Goal: Transaction & Acquisition: Purchase product/service

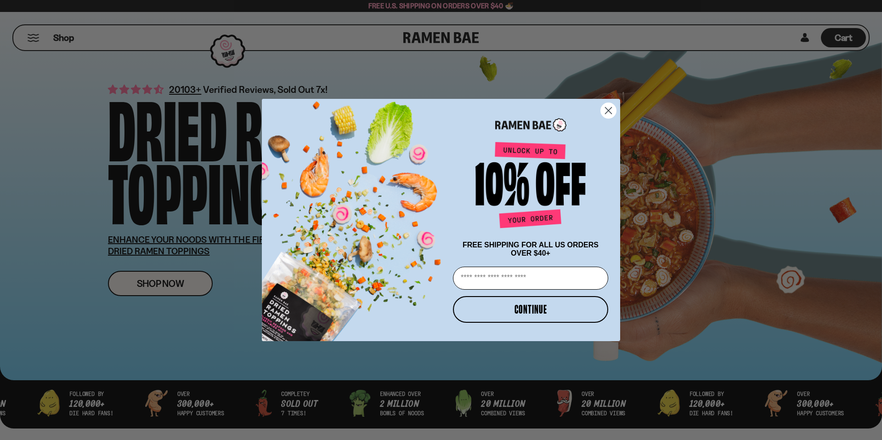
click at [611, 99] on form "FREE SHIPPING FOR ALL US ORDERS OVER $40+ Email CONTINUE ******" at bounding box center [441, 220] width 358 height 242
click at [608, 107] on circle "Close dialog" at bounding box center [608, 110] width 15 height 15
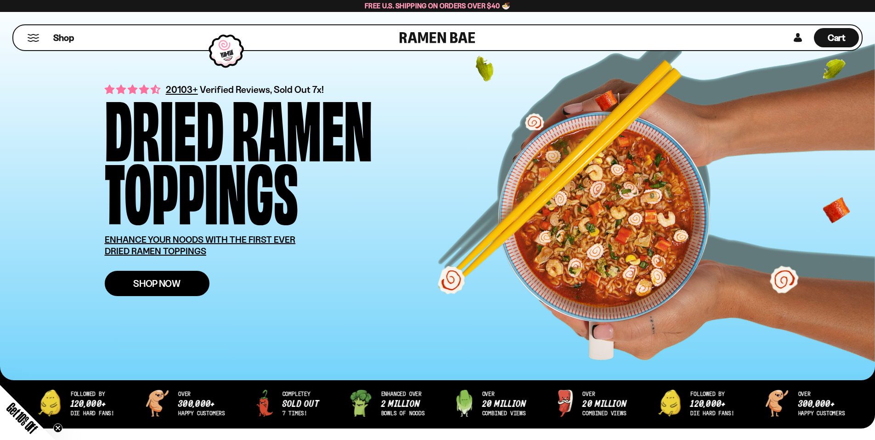
click at [150, 276] on link "Shop Now" at bounding box center [157, 283] width 105 height 25
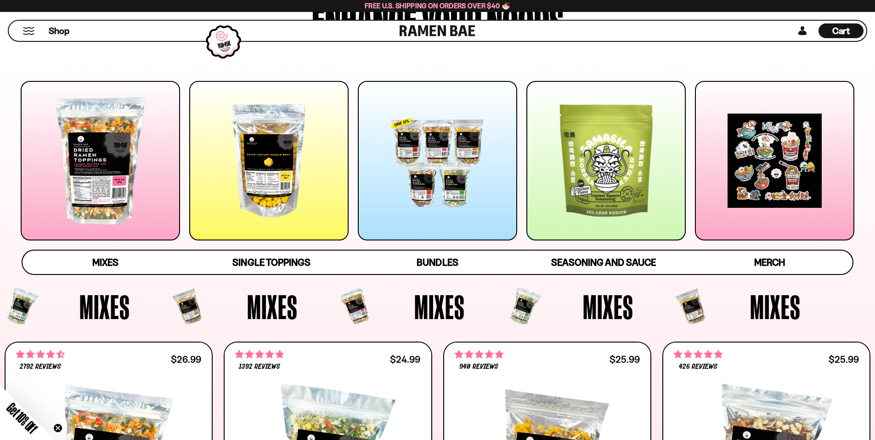
scroll to position [92, 0]
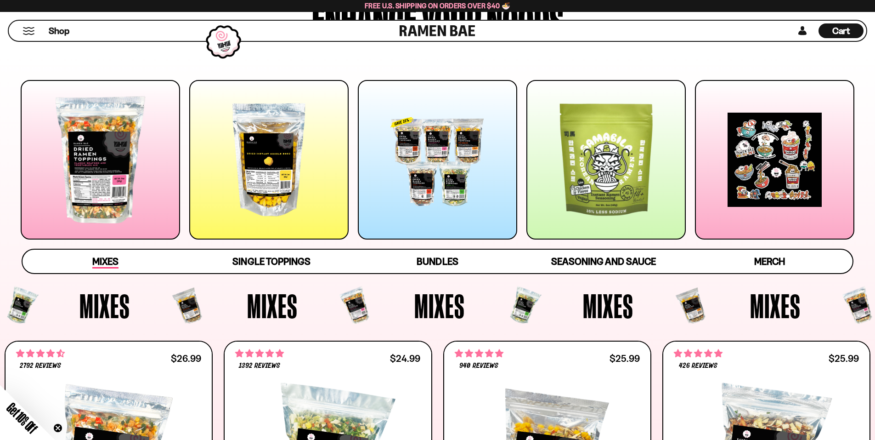
click at [98, 261] on span "Mixes" at bounding box center [105, 261] width 26 height 13
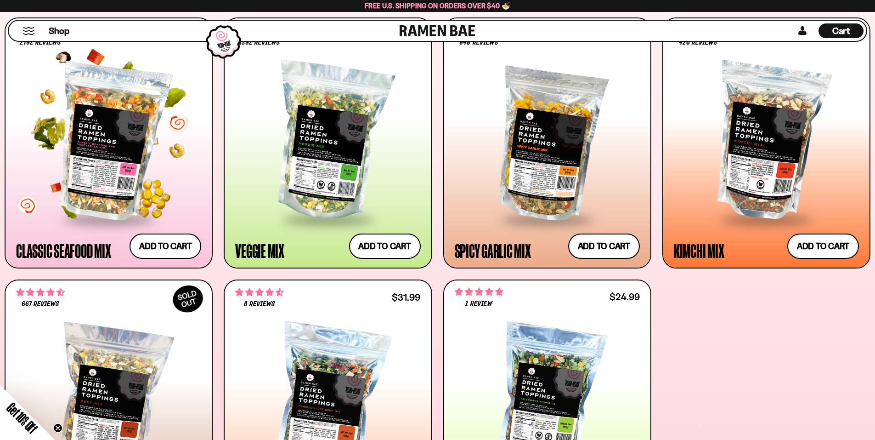
scroll to position [423, 0]
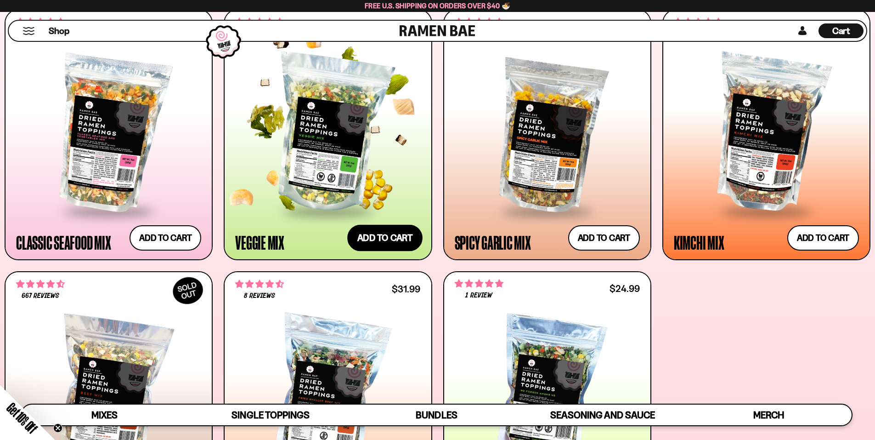
click at [373, 235] on button "Add to cart Add — Regular price $24.99 Regular price Sale price $24.99 Unit pri…" at bounding box center [384, 237] width 75 height 27
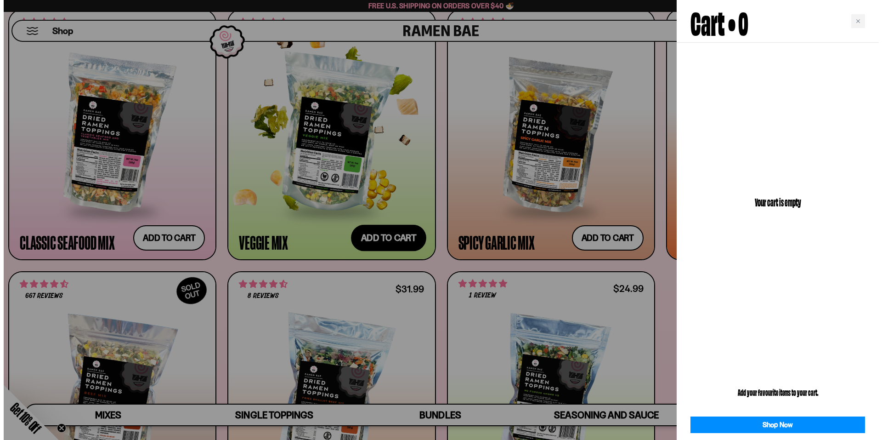
scroll to position [425, 0]
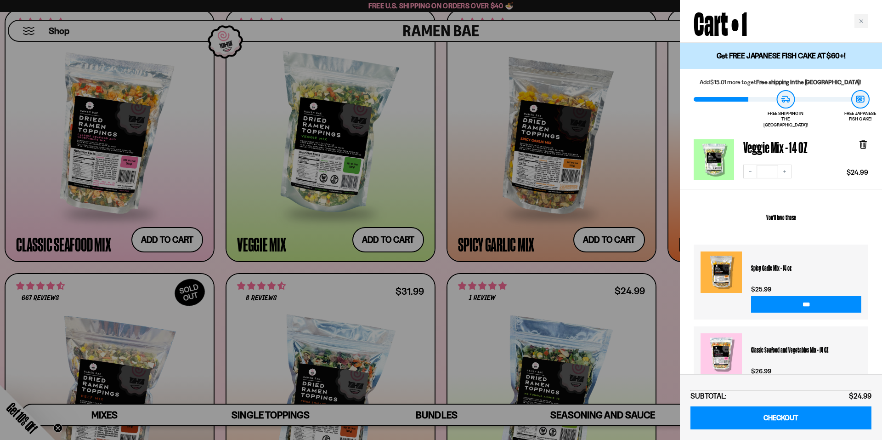
click at [608, 238] on div at bounding box center [441, 220] width 882 height 440
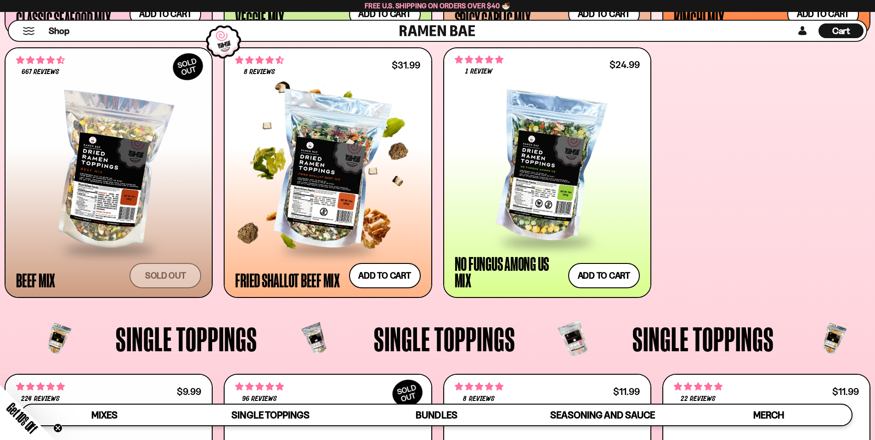
scroll to position [653, 0]
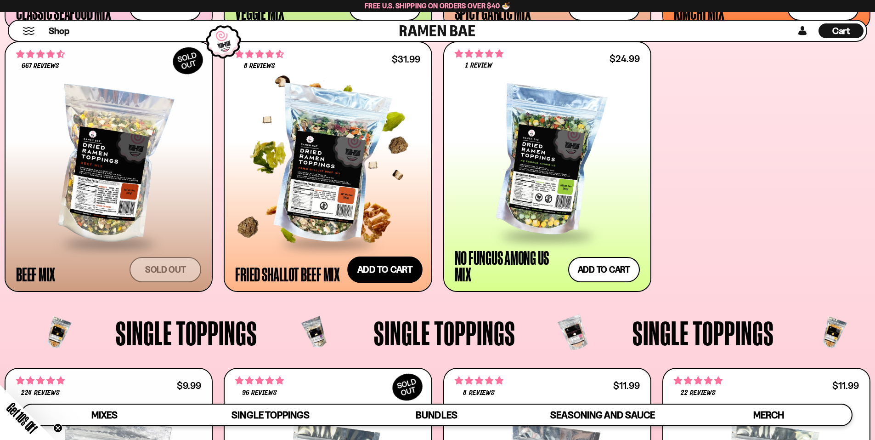
click at [414, 266] on button "Add to cart Add — Regular price $31.99 Regular price Sale price $31.99 Unit pri…" at bounding box center [384, 269] width 75 height 27
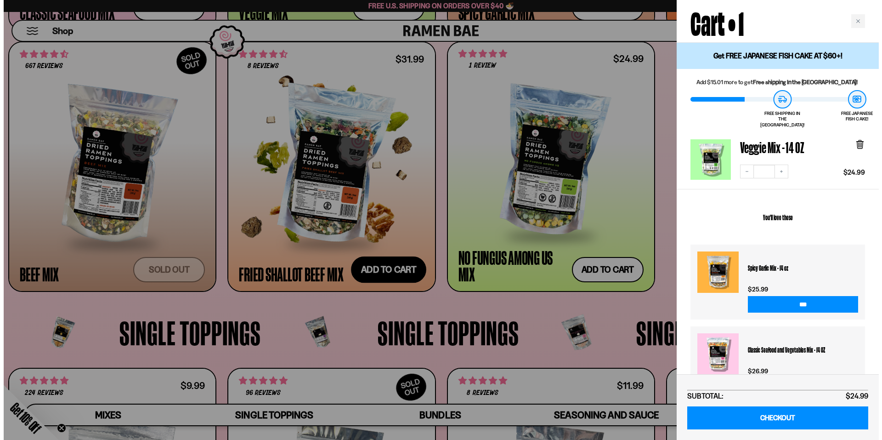
scroll to position [654, 0]
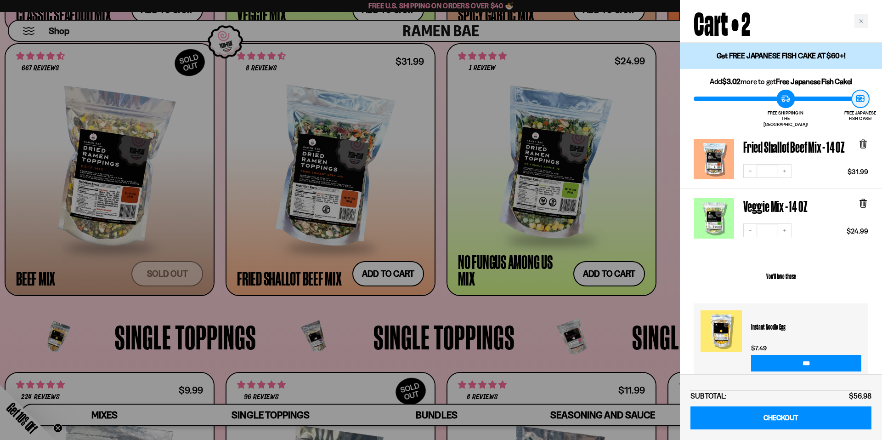
click at [493, 303] on div at bounding box center [441, 220] width 882 height 440
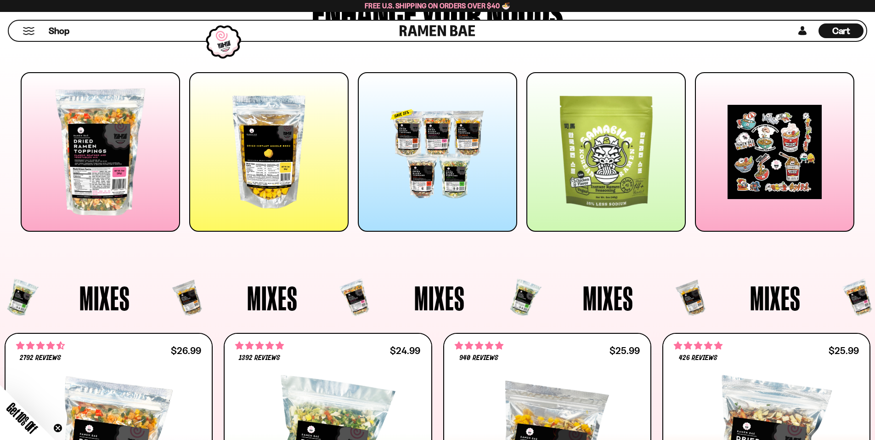
scroll to position [0, 0]
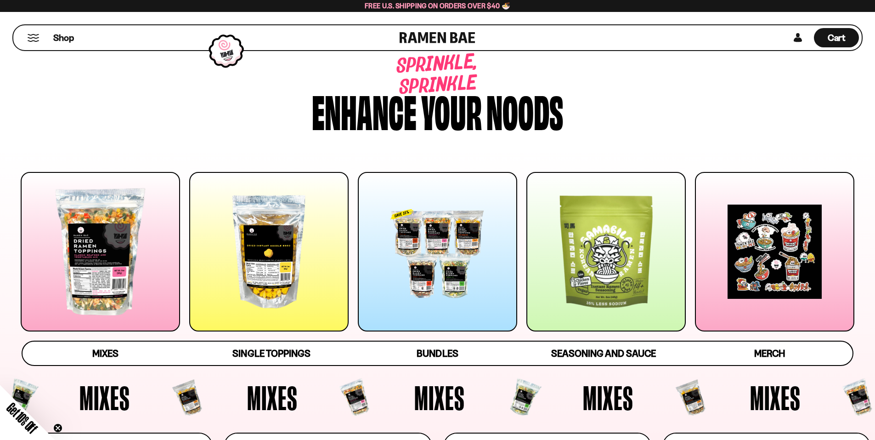
click at [358, 108] on div "Enhance" at bounding box center [364, 110] width 105 height 44
click at [408, 34] on link at bounding box center [438, 37] width 76 height 25
